Goal: Task Accomplishment & Management: Manage account settings

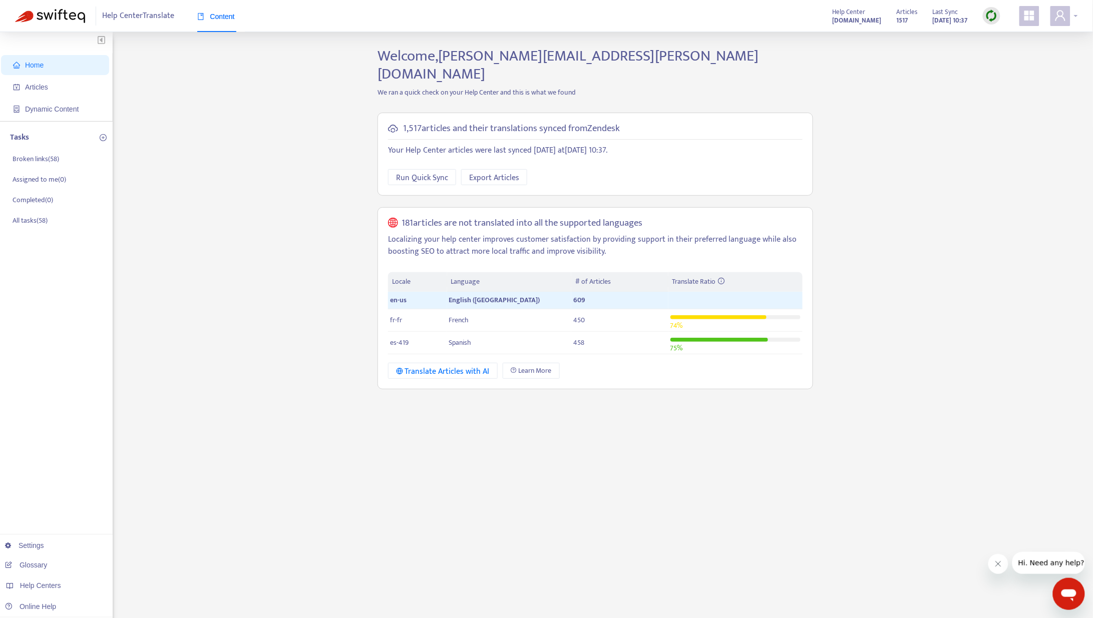
click at [1026, 19] on icon "user" at bounding box center [1060, 16] width 12 height 12
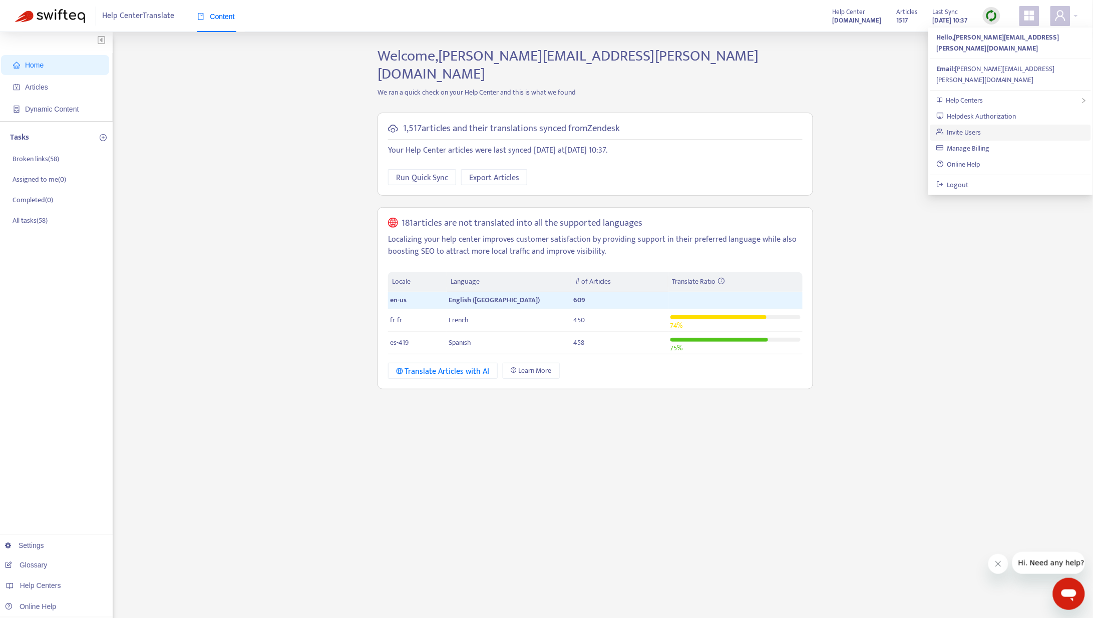
click at [973, 127] on link "Invite Users" at bounding box center [958, 133] width 45 height 12
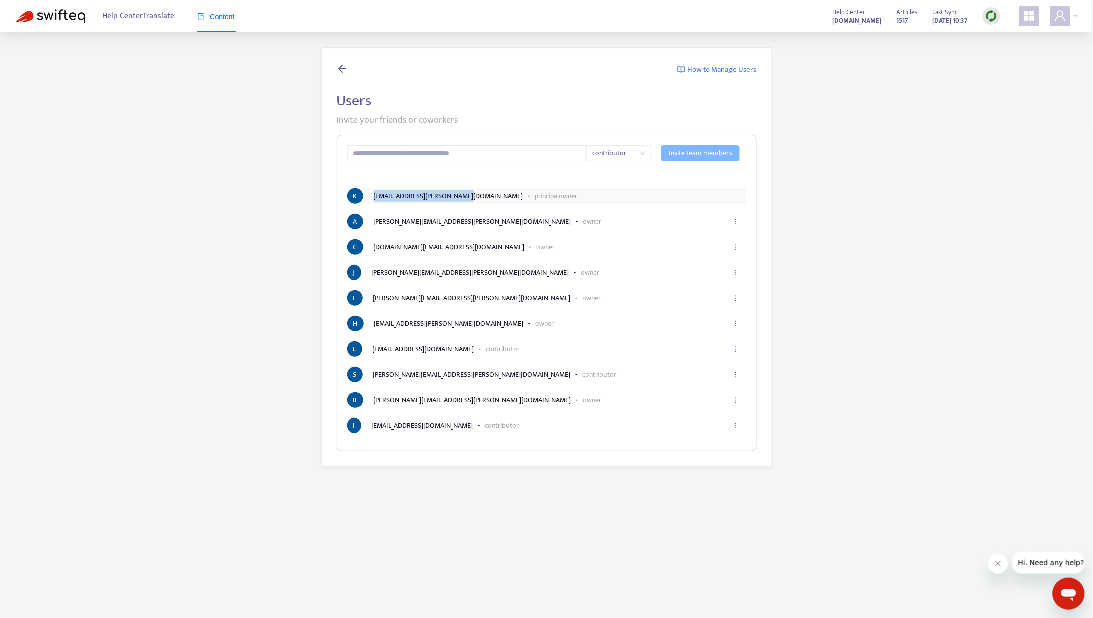
drag, startPoint x: 462, startPoint y: 196, endPoint x: 374, endPoint y: 199, distance: 88.2
click at [374, 199] on li "K [EMAIL_ADDRESS][PERSON_NAME][DOMAIN_NAME] - principal owner" at bounding box center [546, 196] width 398 height 16
copy li "[EMAIL_ADDRESS][PERSON_NAME][DOMAIN_NAME]"
drag, startPoint x: 372, startPoint y: 274, endPoint x: 464, endPoint y: 279, distance: 92.8
click at [464, 279] on li "[PERSON_NAME] [PERSON_NAME][EMAIL_ADDRESS][PERSON_NAME][DOMAIN_NAME] - owner" at bounding box center [546, 273] width 398 height 16
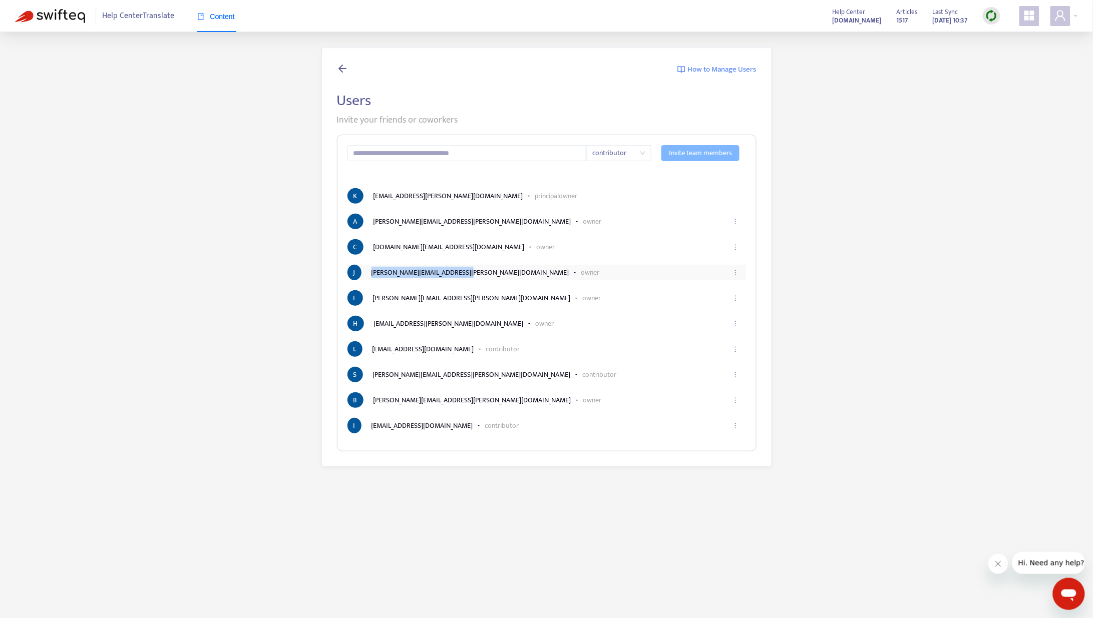
copy li "[PERSON_NAME][EMAIL_ADDRESS][PERSON_NAME][DOMAIN_NAME]"
click at [871, 300] on div "How to Manage Users Users Invite your friends or coworkers contributor Invite t…" at bounding box center [546, 257] width 1063 height 420
